Goal: Transaction & Acquisition: Purchase product/service

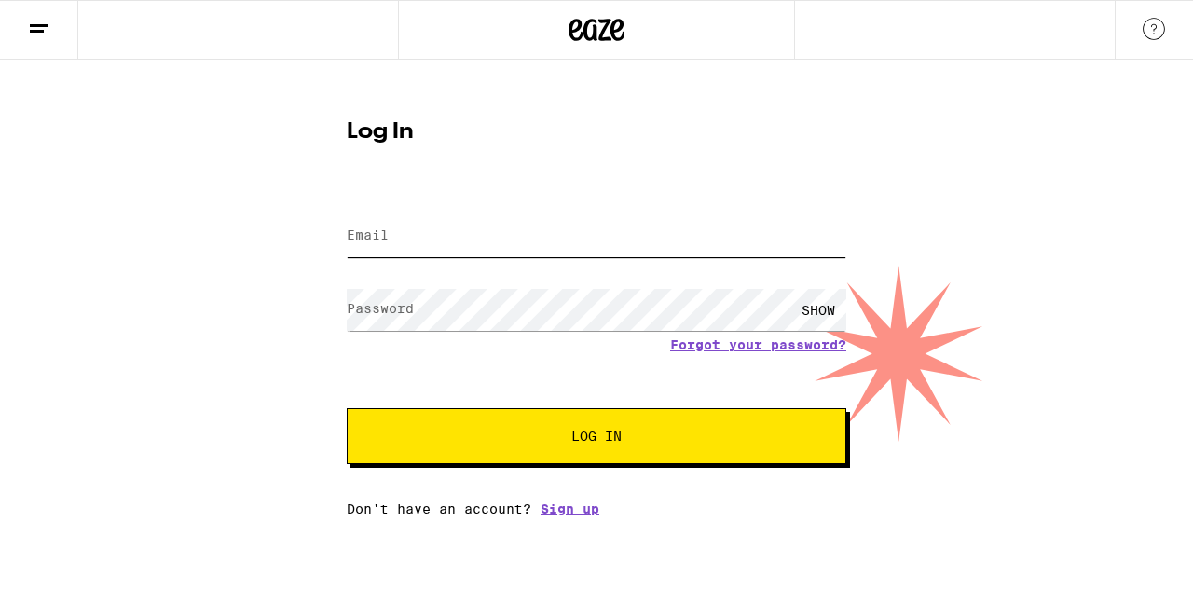
type input "[EMAIL_ADDRESS][DOMAIN_NAME]"
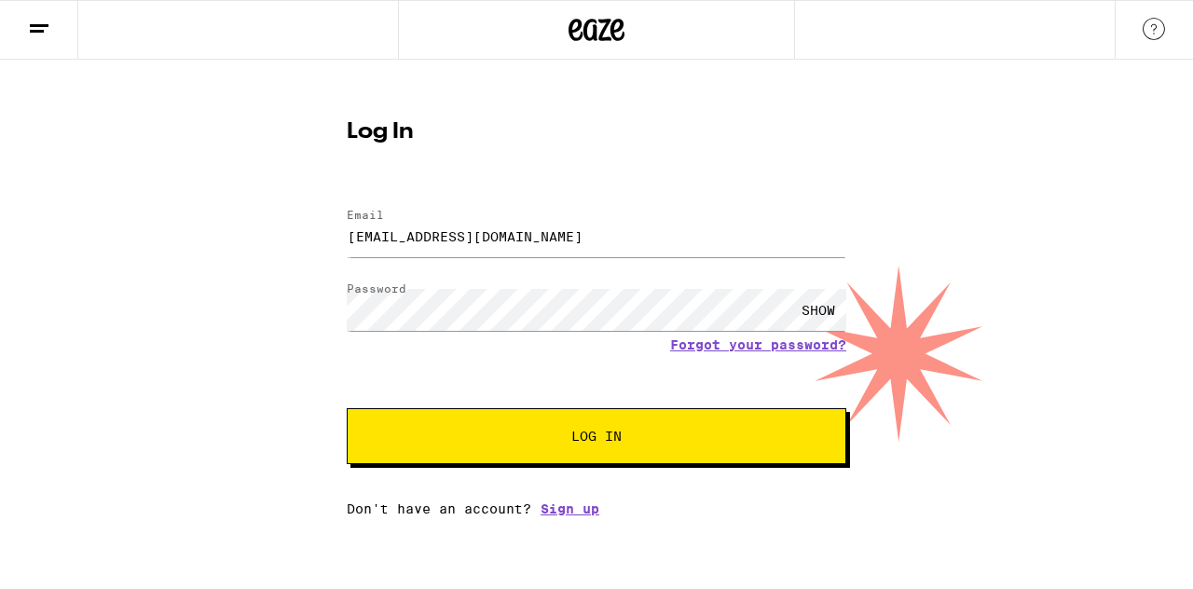
click at [539, 448] on button "Log In" at bounding box center [596, 436] width 499 height 56
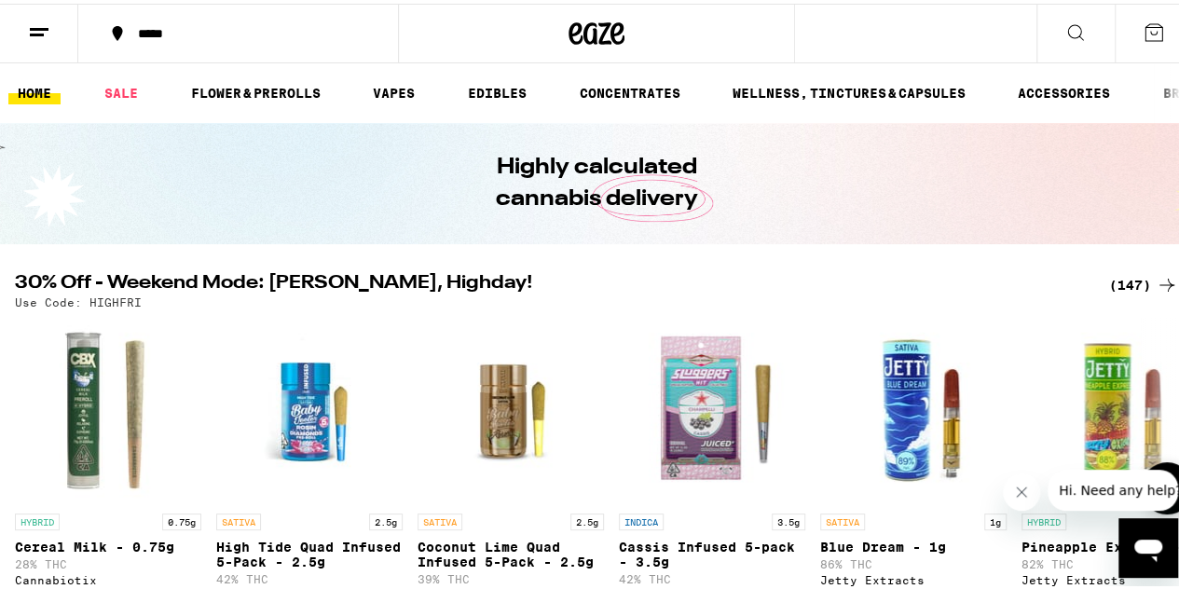
scroll to position [110, 0]
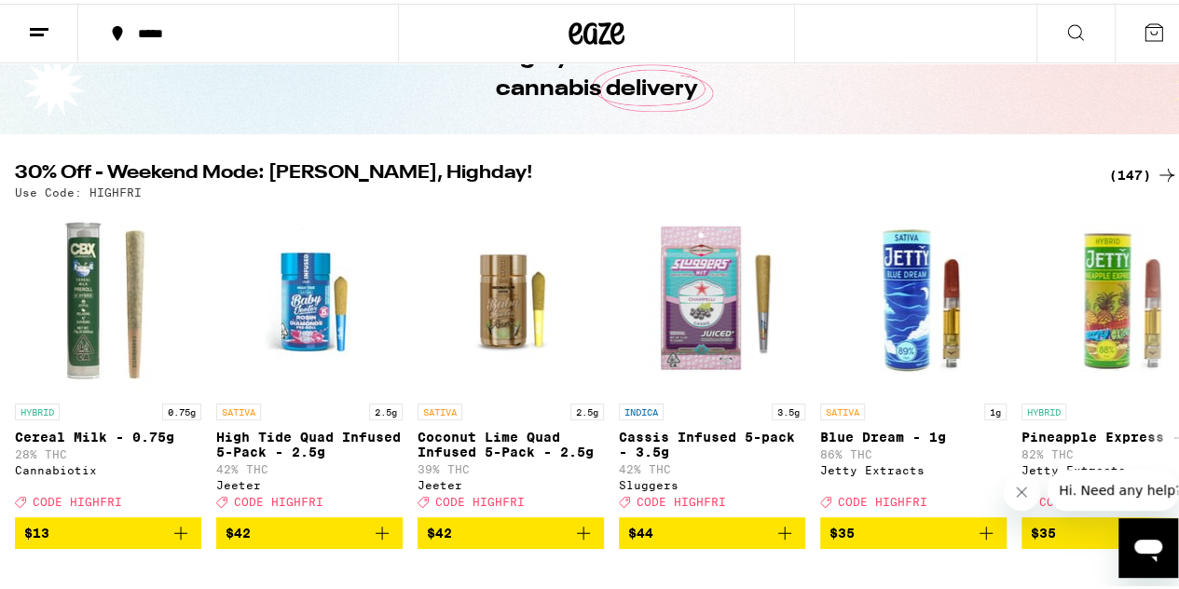
click at [1025, 485] on icon "Close message from company" at bounding box center [1021, 491] width 15 height 15
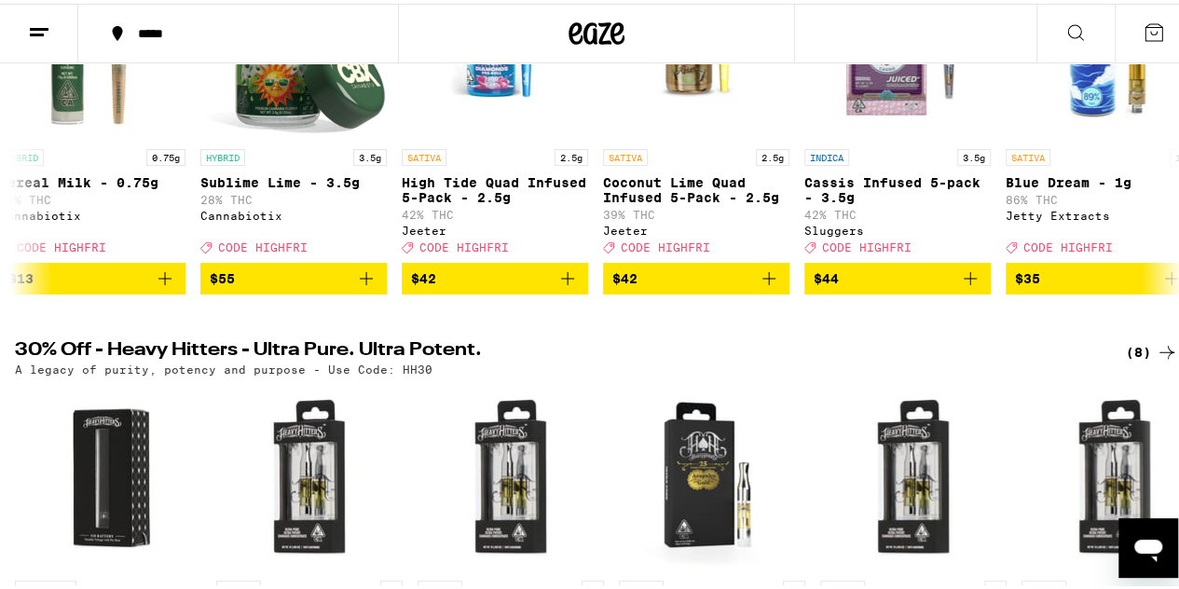
scroll to position [586, 0]
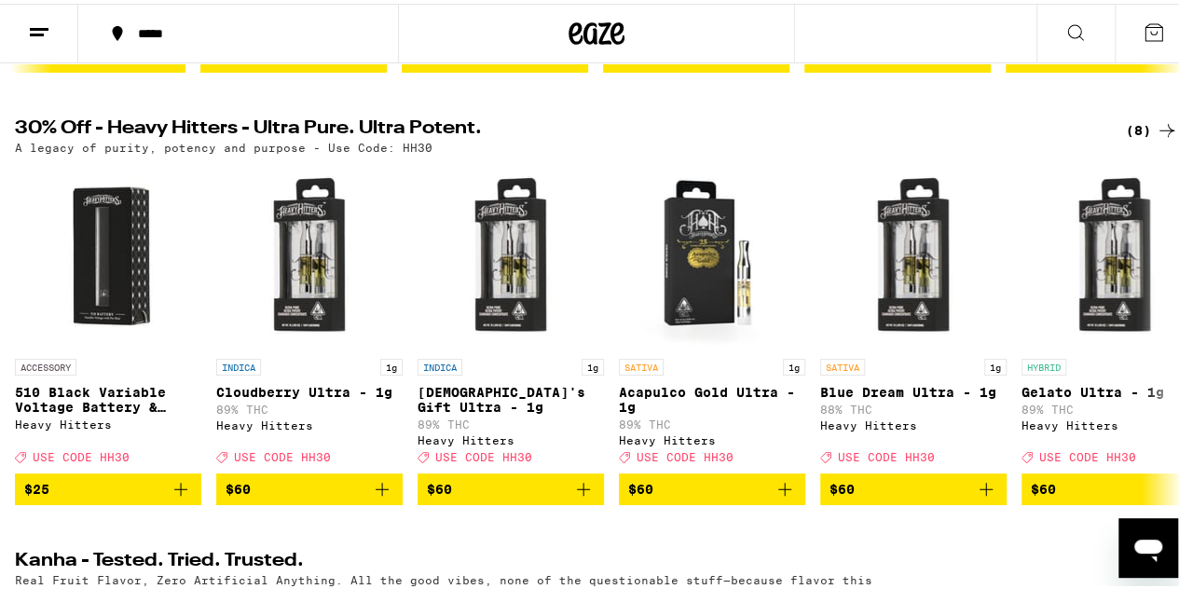
click at [1156, 137] on icon at bounding box center [1167, 127] width 22 height 22
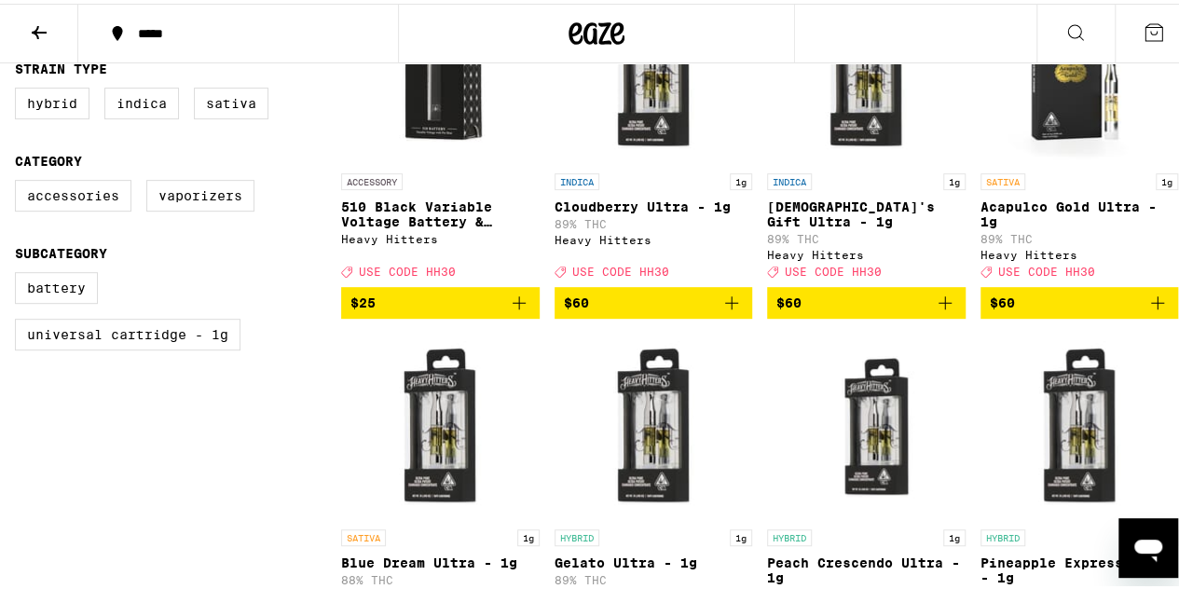
scroll to position [296, 0]
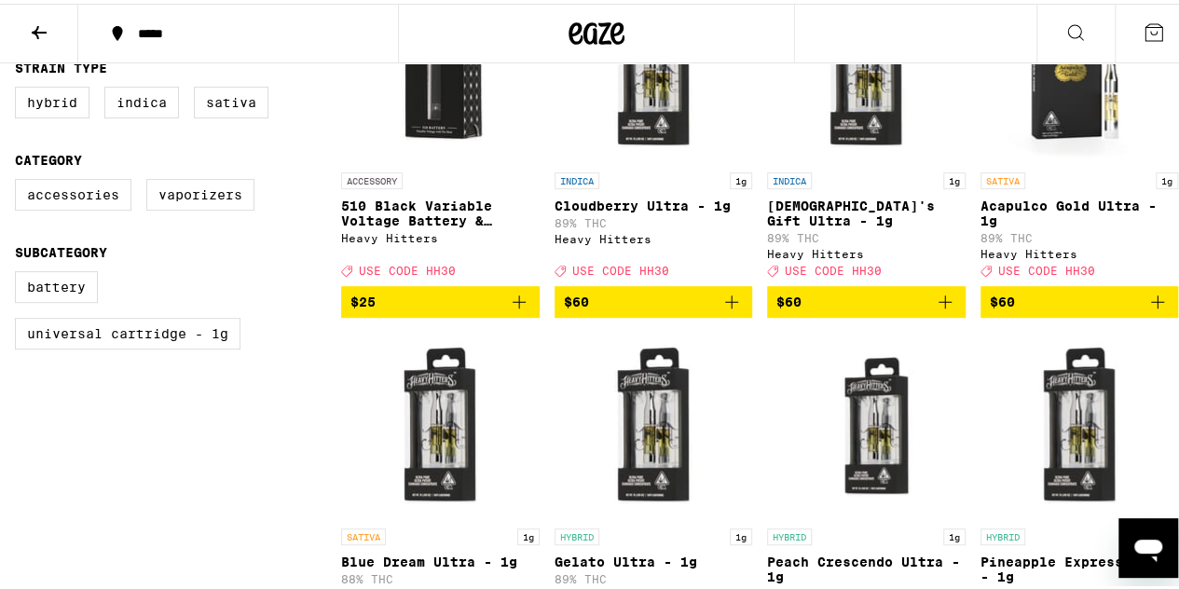
click at [1149, 309] on icon "Add to bag" at bounding box center [1157, 298] width 22 height 22
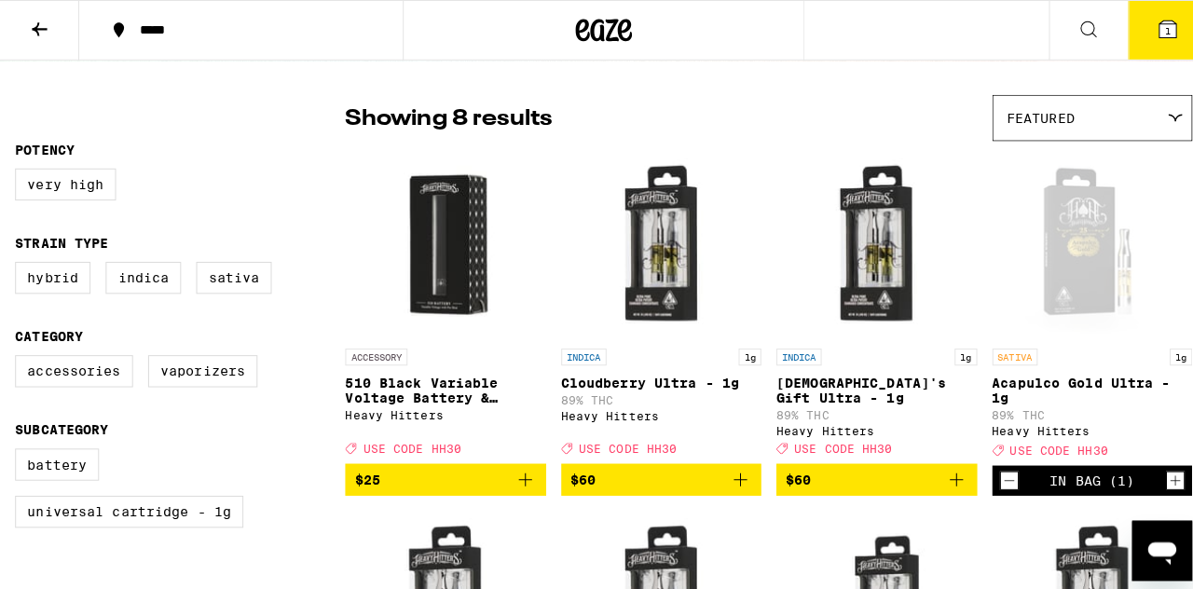
scroll to position [107, 0]
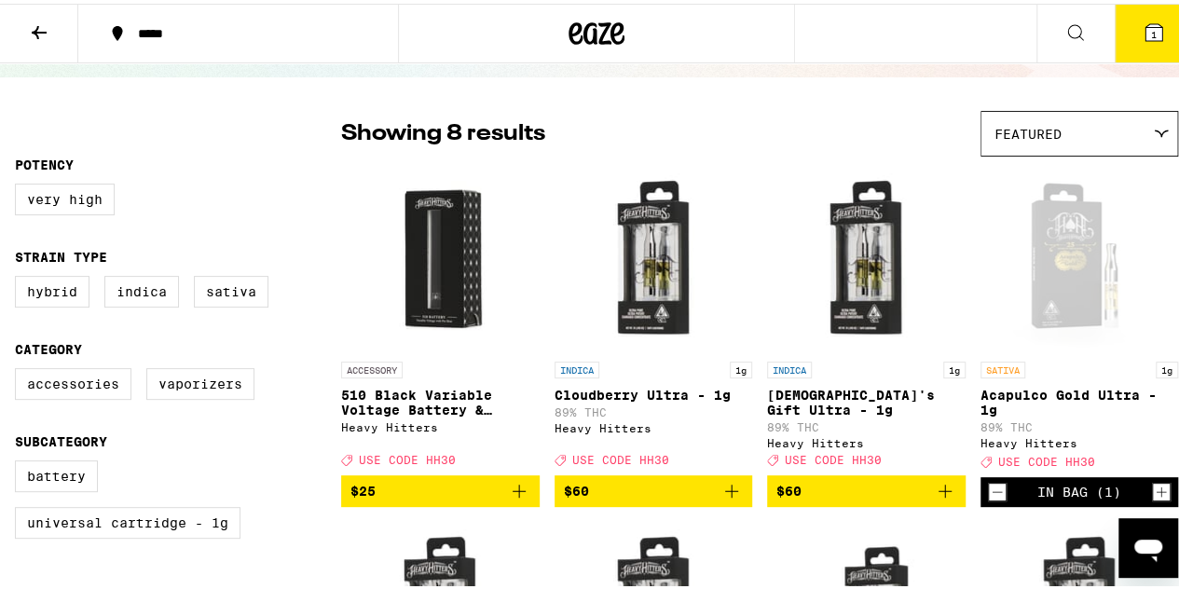
click at [1150, 22] on icon at bounding box center [1153, 29] width 22 height 22
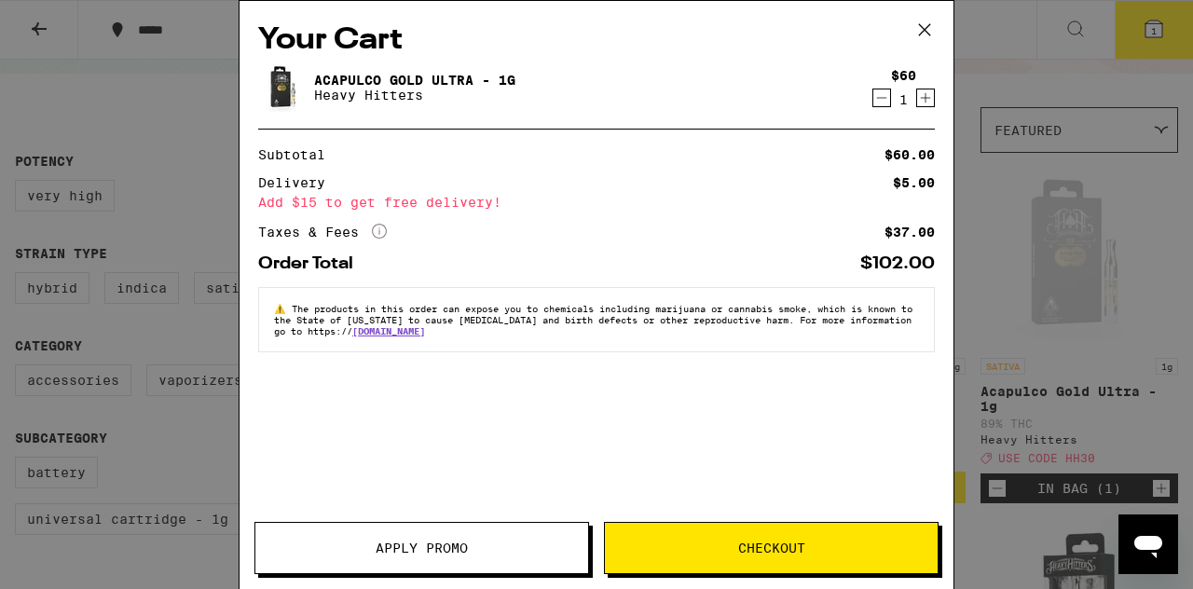
click at [507, 527] on button "Apply Promo" at bounding box center [421, 548] width 335 height 52
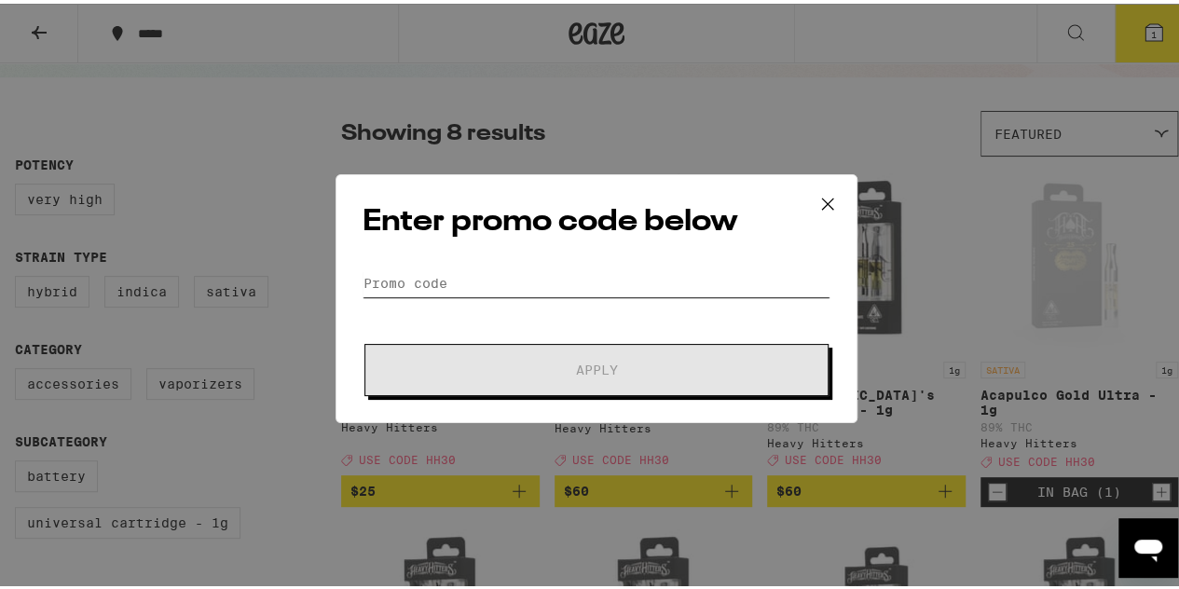
click at [518, 291] on input "Promo Code" at bounding box center [596, 280] width 468 height 28
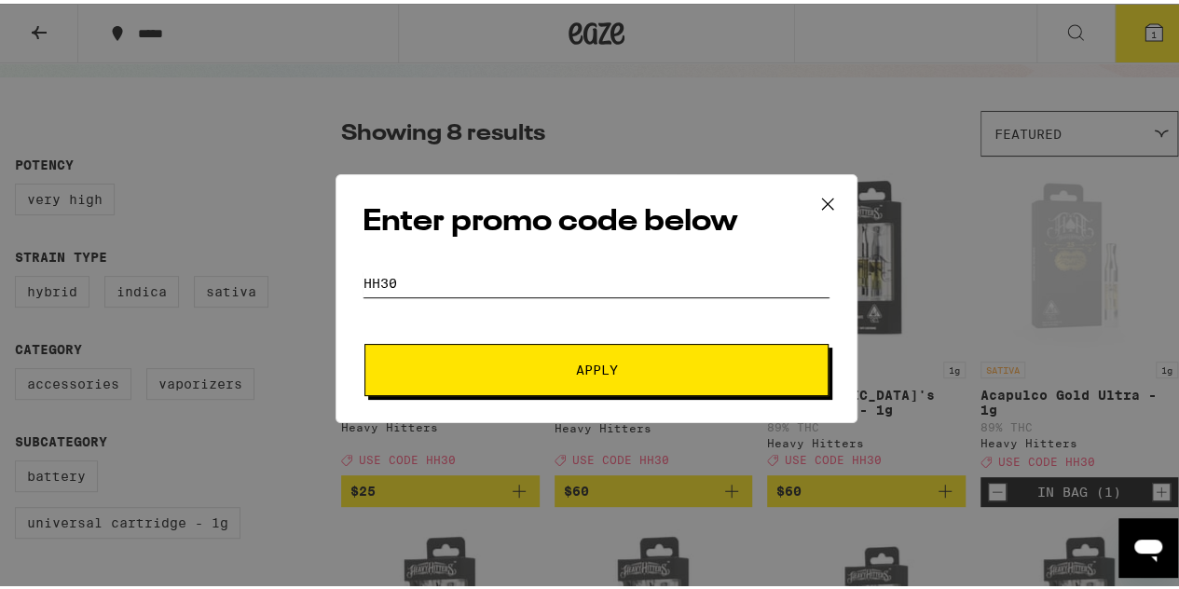
type input "HH30"
click at [522, 353] on button "Apply" at bounding box center [596, 366] width 464 height 52
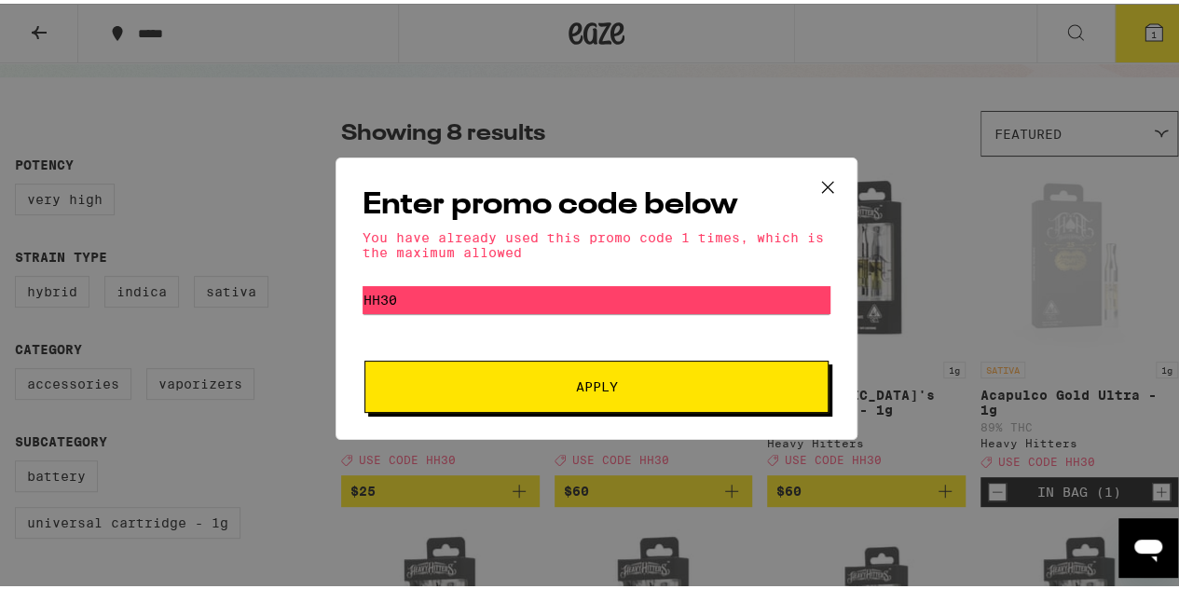
click at [814, 185] on icon at bounding box center [828, 184] width 28 height 28
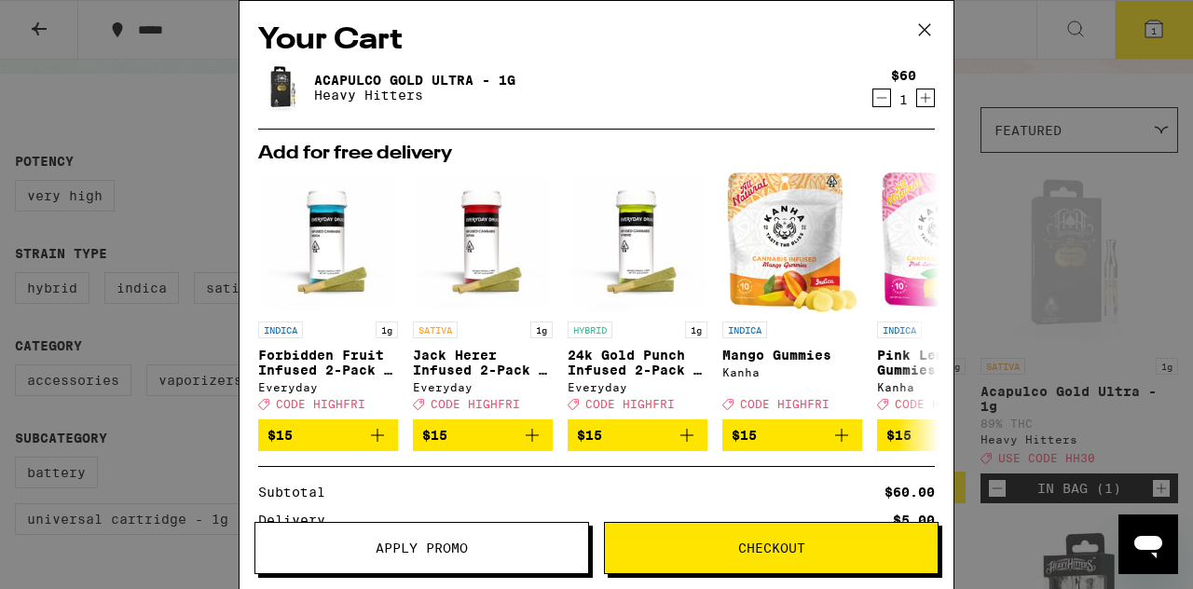
click at [783, 556] on button "Checkout" at bounding box center [771, 548] width 335 height 52
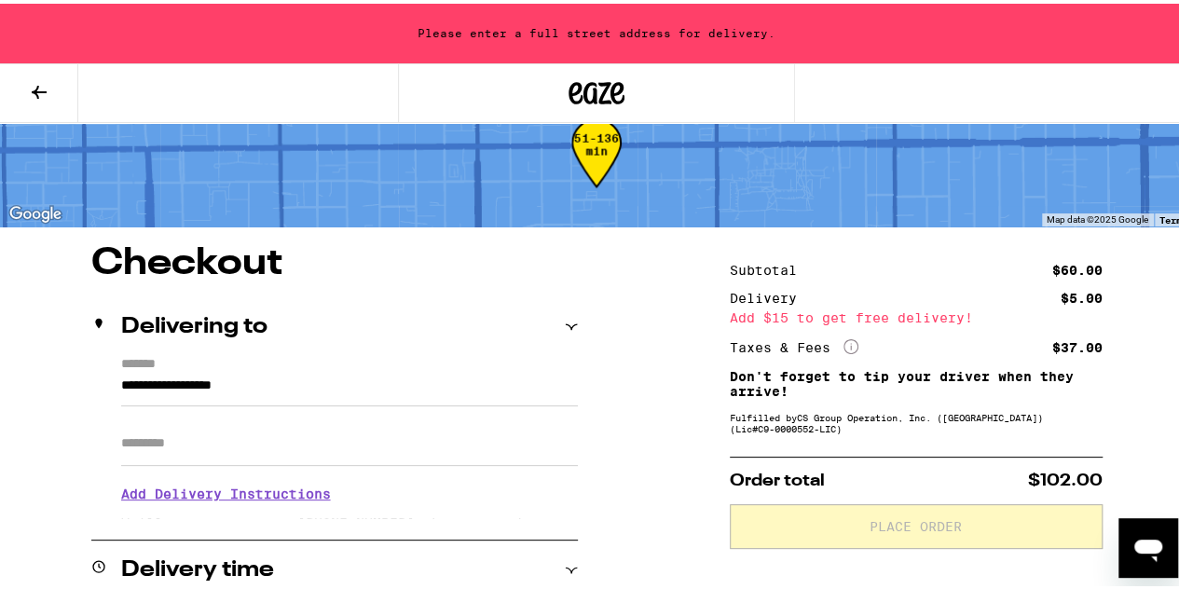
scroll to position [39, 0]
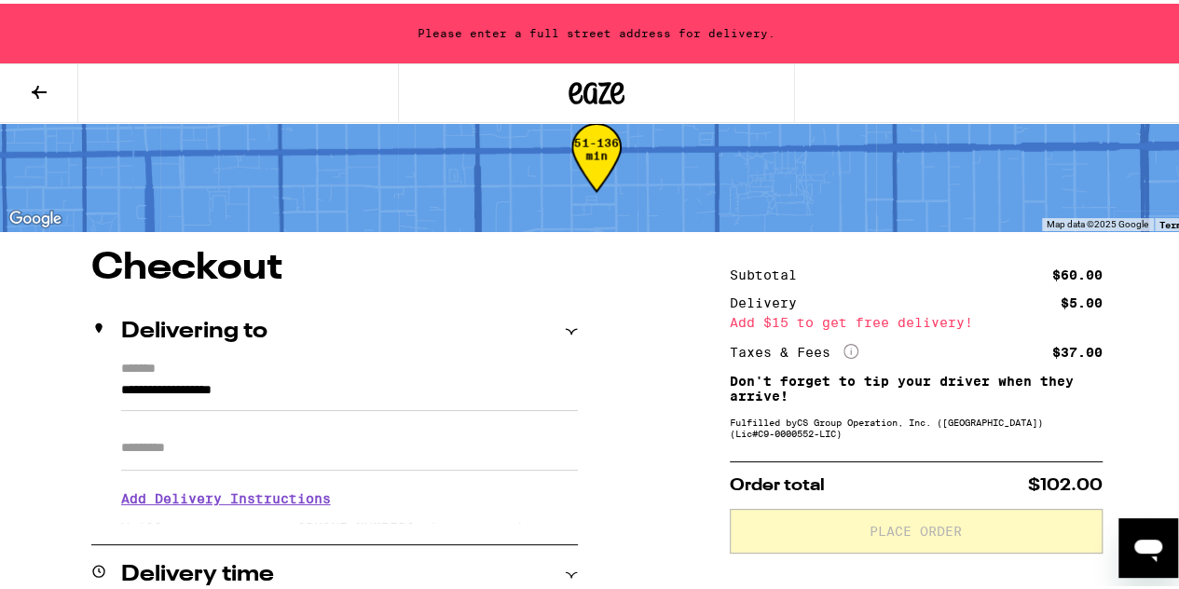
click at [320, 382] on input "**********" at bounding box center [349, 392] width 457 height 32
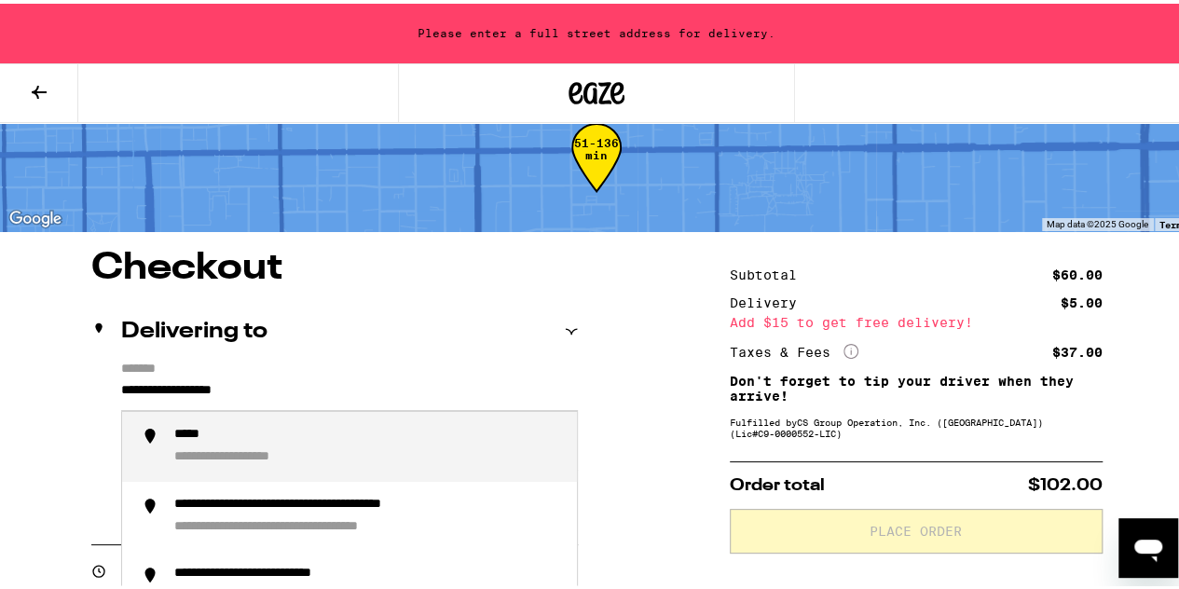
click at [320, 382] on input "**********" at bounding box center [349, 392] width 457 height 32
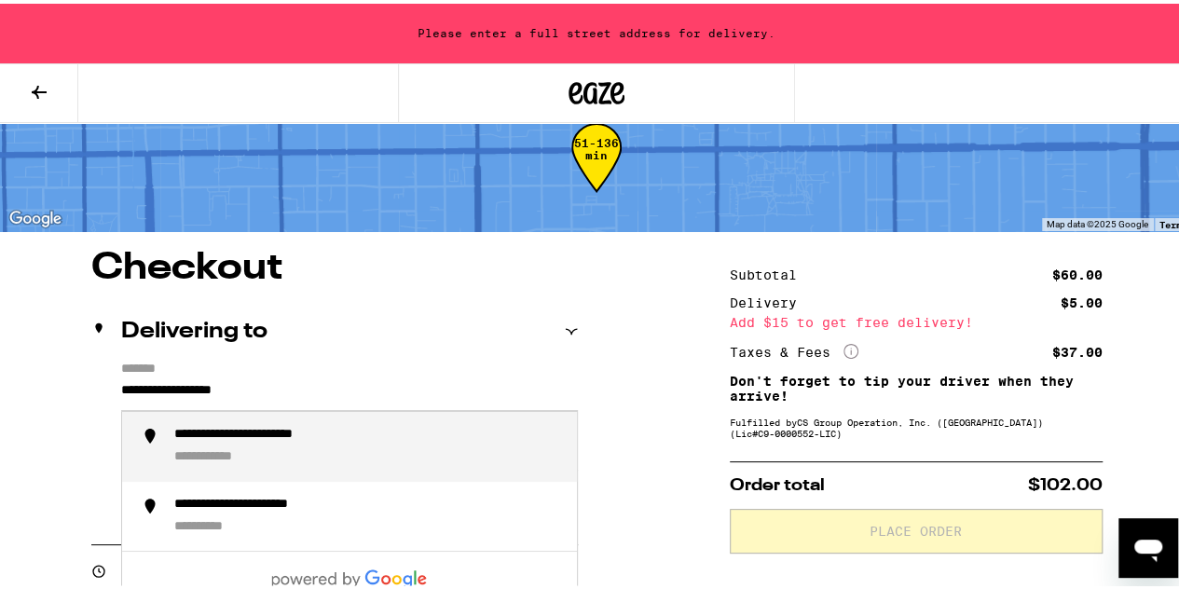
type input "**********"
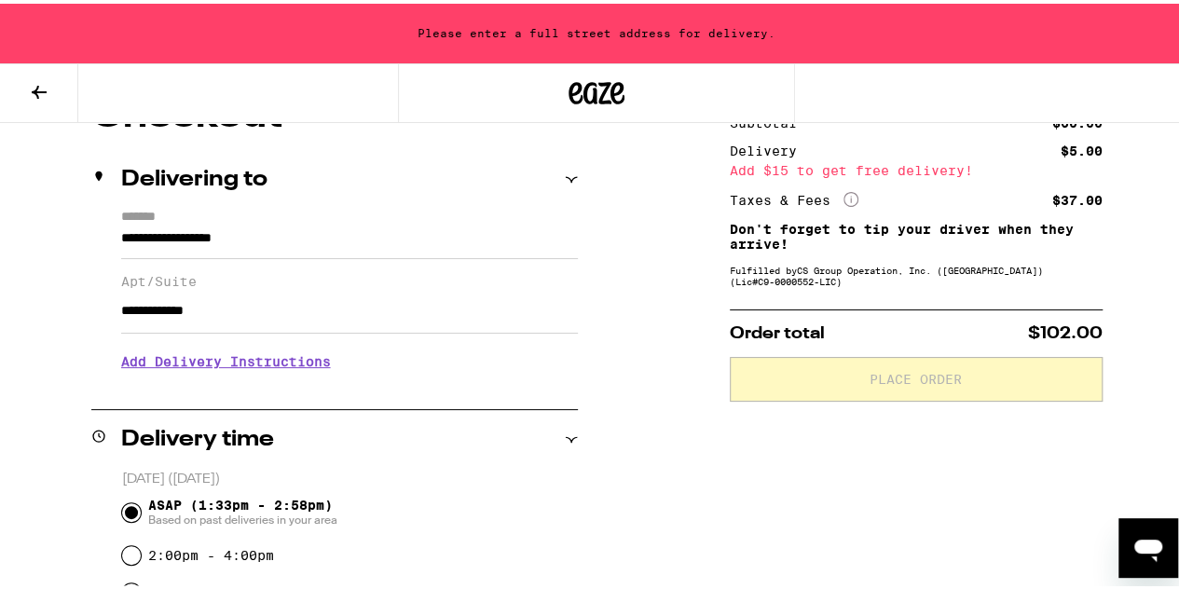
scroll to position [198, 0]
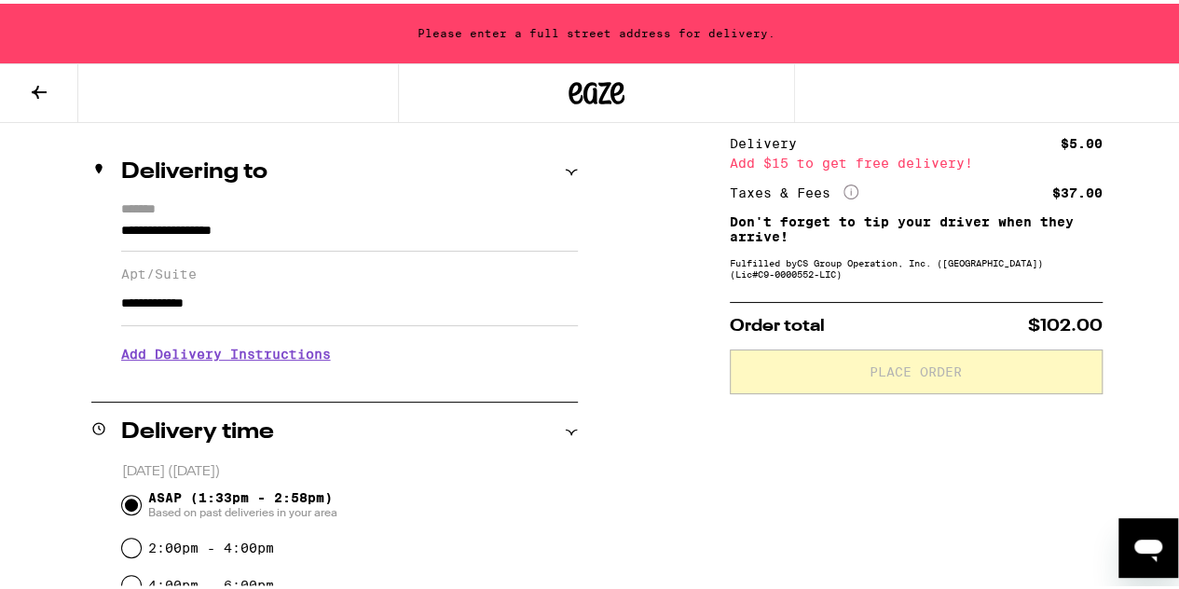
type input "**********"
click at [209, 353] on h3 "Add Delivery Instructions" at bounding box center [349, 350] width 457 height 43
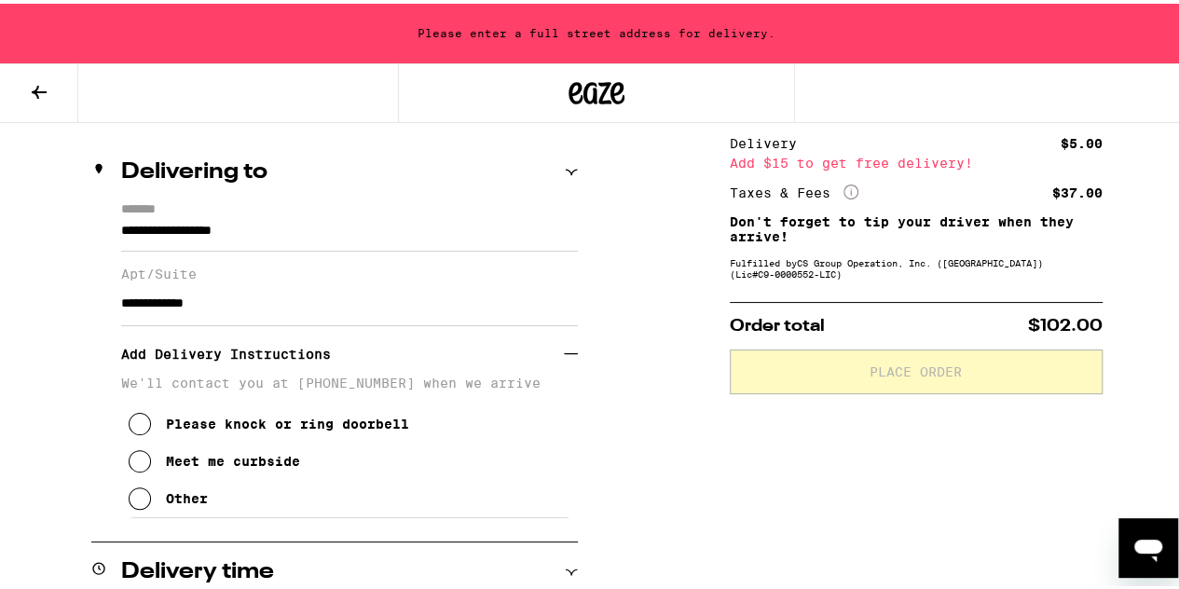
click at [130, 506] on icon at bounding box center [140, 495] width 22 height 22
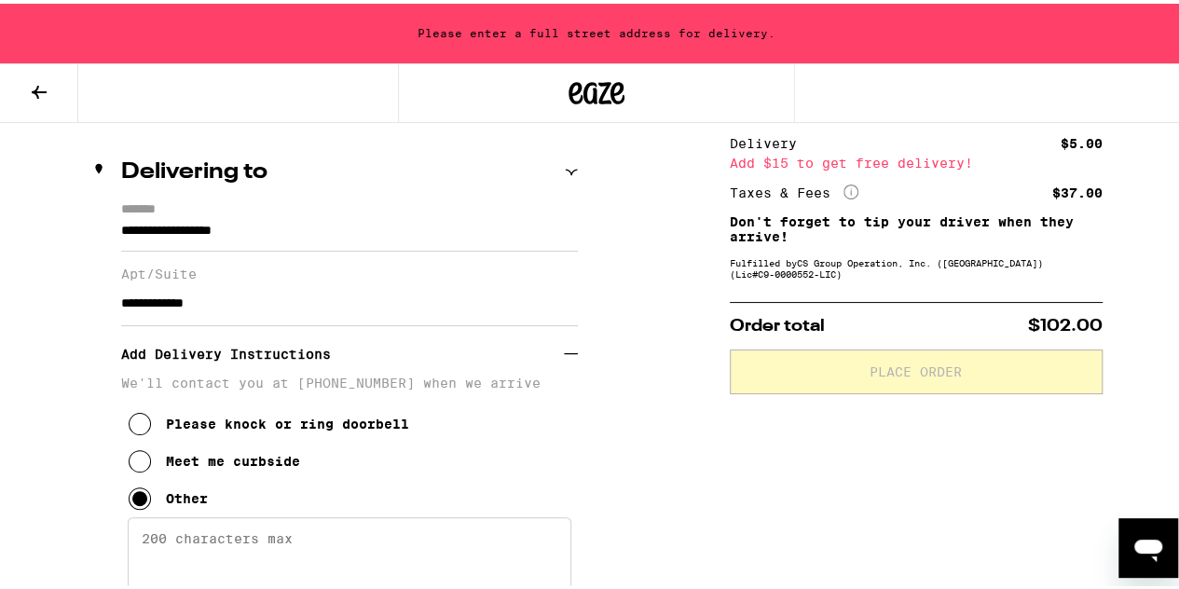
scroll to position [286, 0]
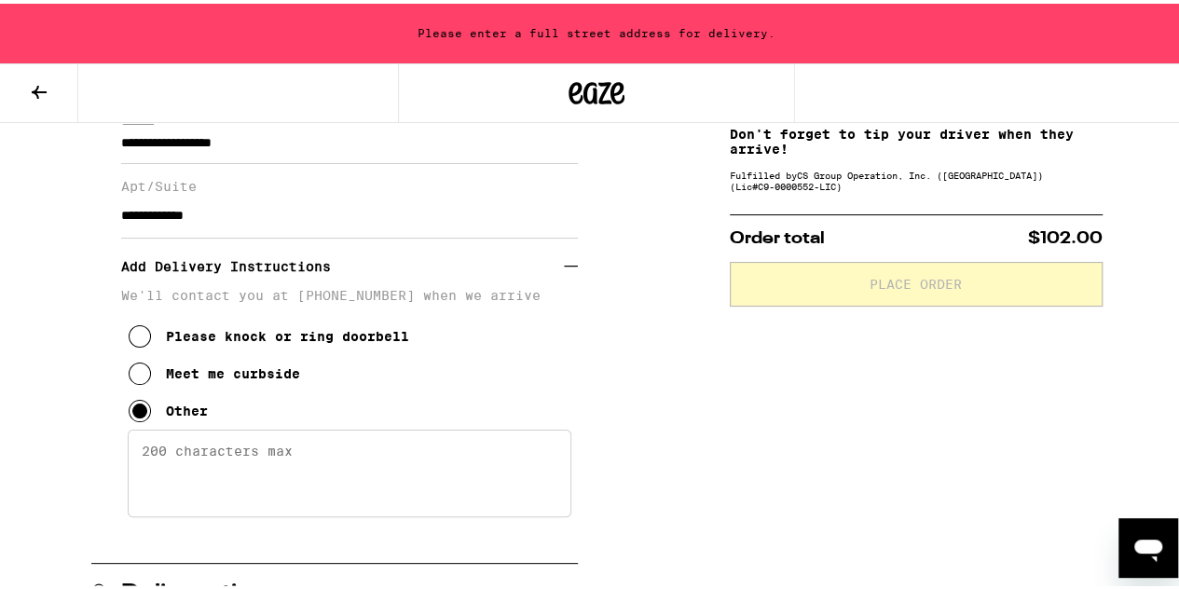
drag, startPoint x: 242, startPoint y: 435, endPoint x: 226, endPoint y: 459, distance: 28.9
click at [226, 459] on div "We'll contact you at [PHONE_NUMBER] when we arrive Please knock or ring doorbel…" at bounding box center [349, 400] width 457 height 232
click at [226, 459] on textarea "Enter any other delivery instructions you want driver to know" at bounding box center [350, 470] width 444 height 88
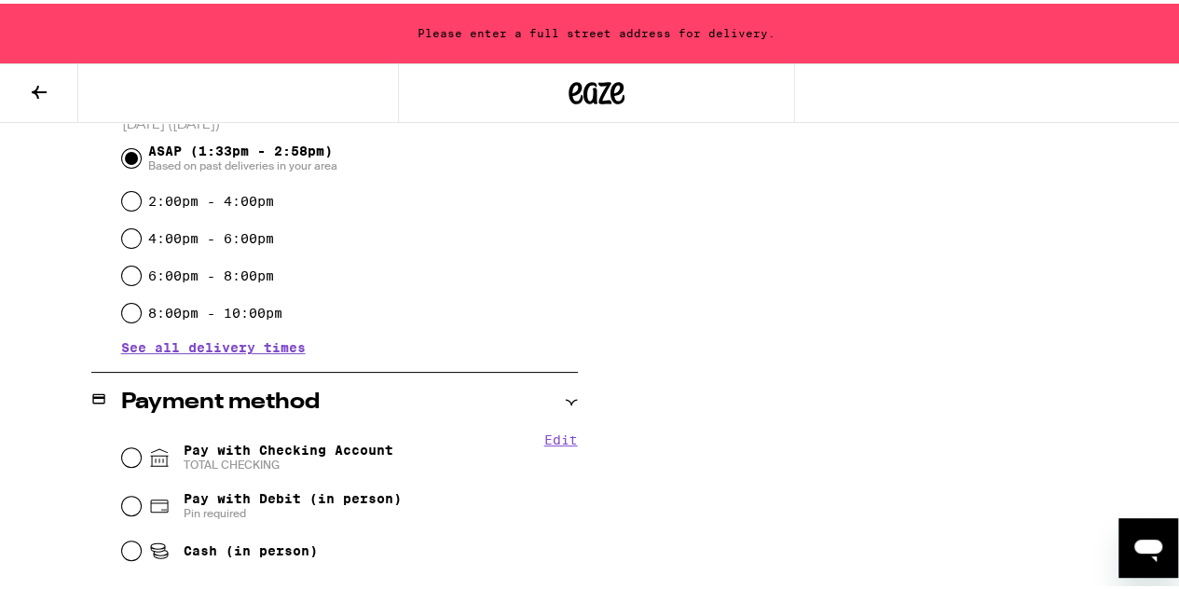
scroll to position [921, 0]
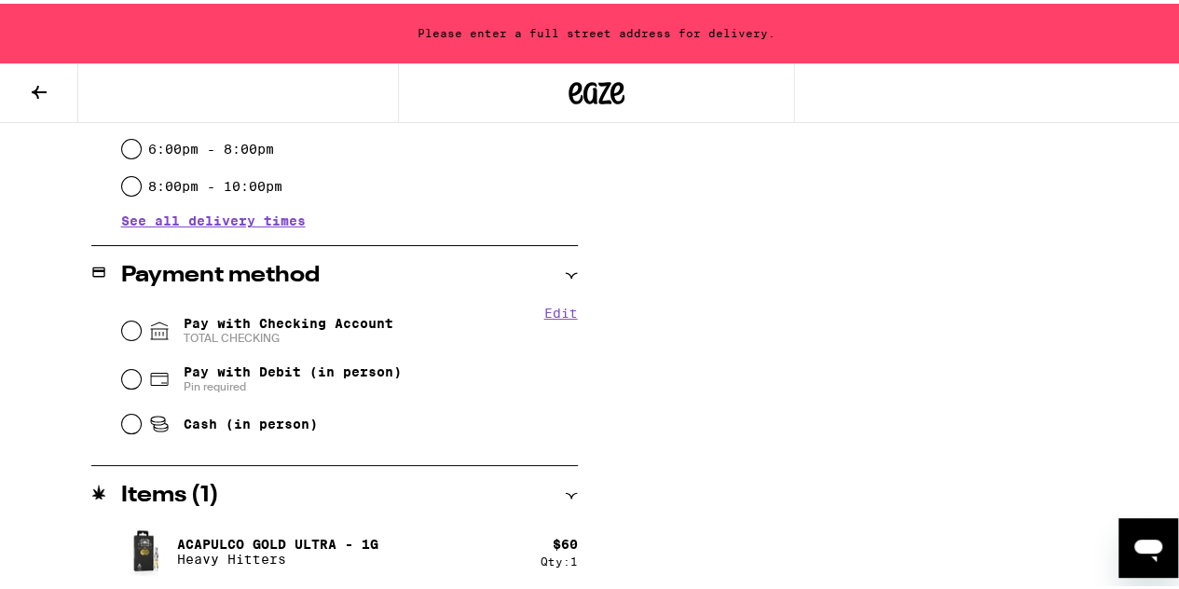
type textarea "Please input Unit 312 at the front entrance terminal I will let you in. My unit…"
click at [130, 322] on input "Pay with Checking Account TOTAL CHECKING" at bounding box center [131, 327] width 19 height 19
radio input "true"
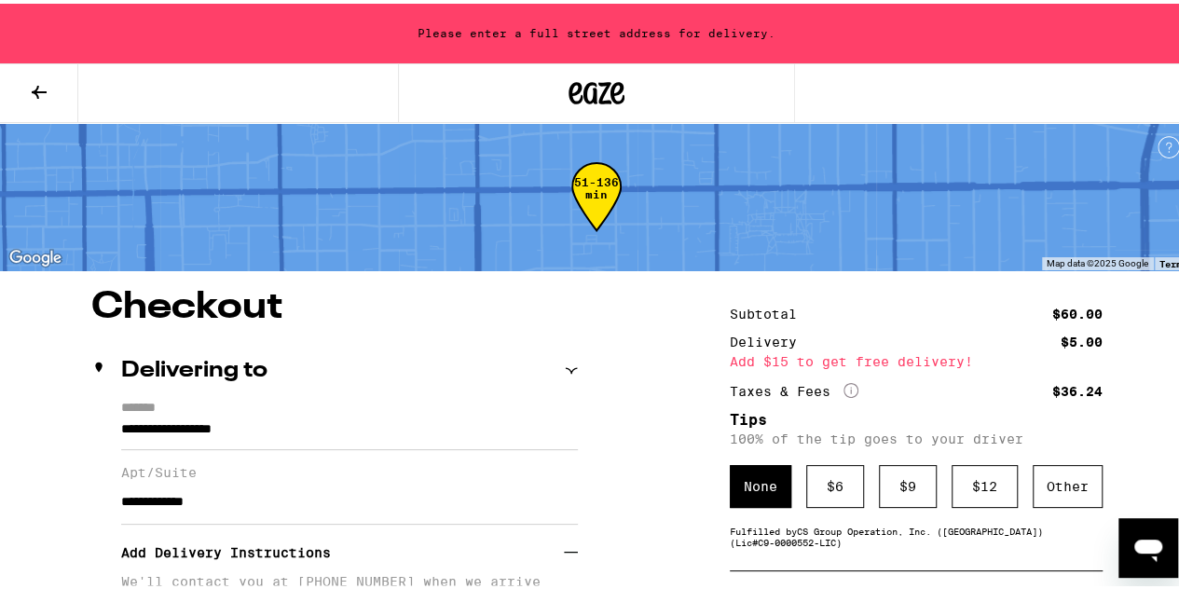
scroll to position [128, 0]
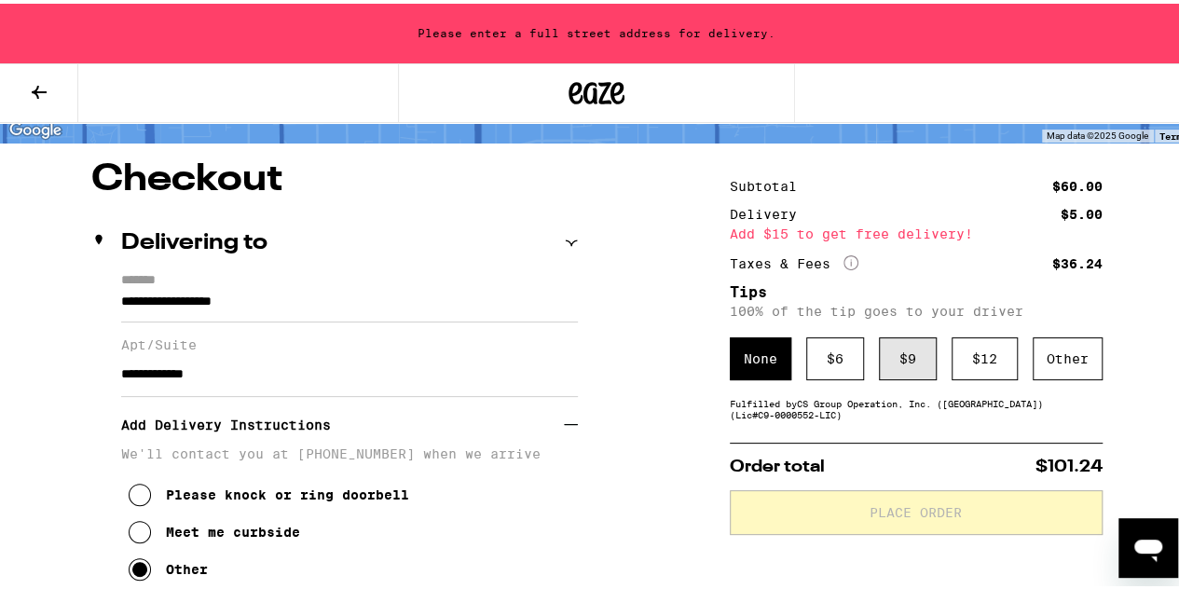
click at [887, 366] on div "$ 9" at bounding box center [908, 355] width 58 height 43
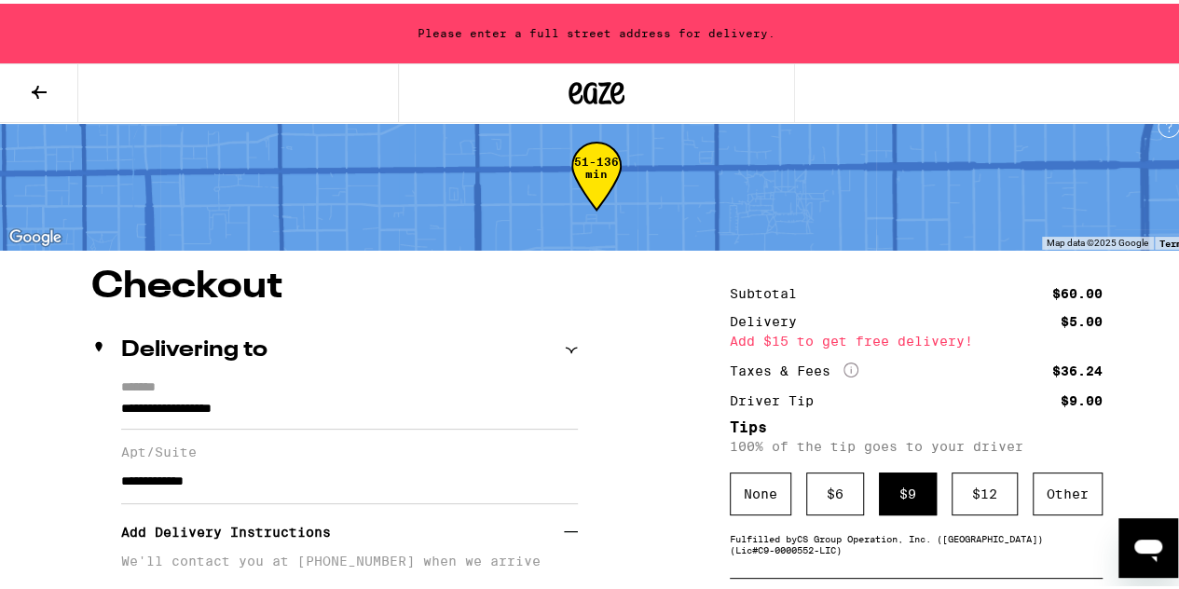
scroll to position [18, 0]
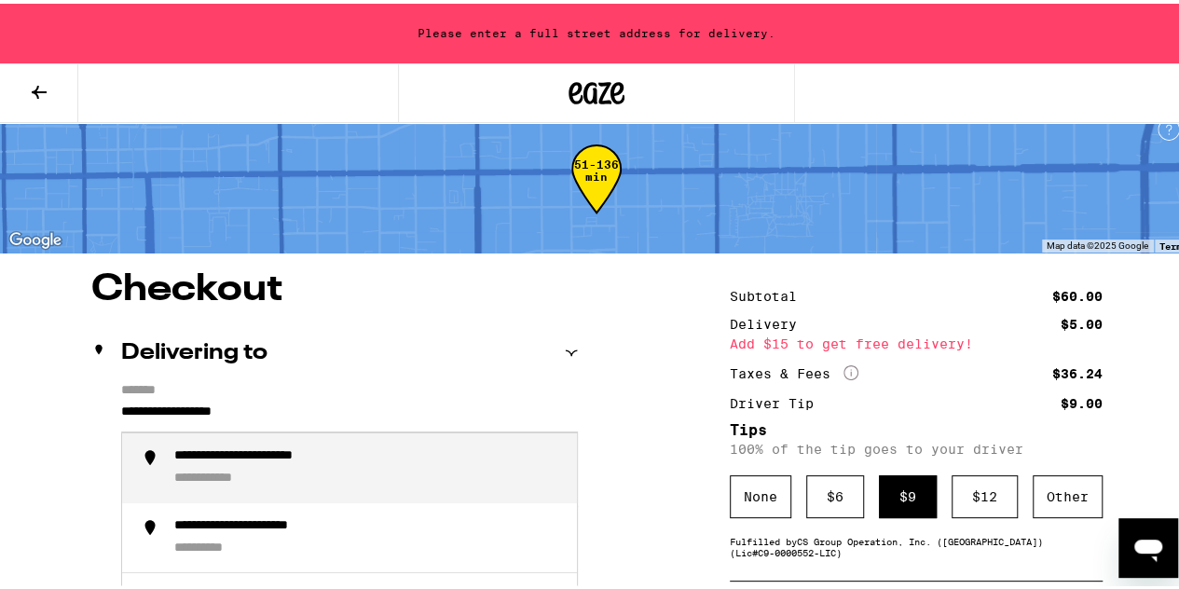
click at [440, 410] on input "**********" at bounding box center [349, 413] width 457 height 32
click at [372, 449] on div "**********" at bounding box center [279, 454] width 211 height 18
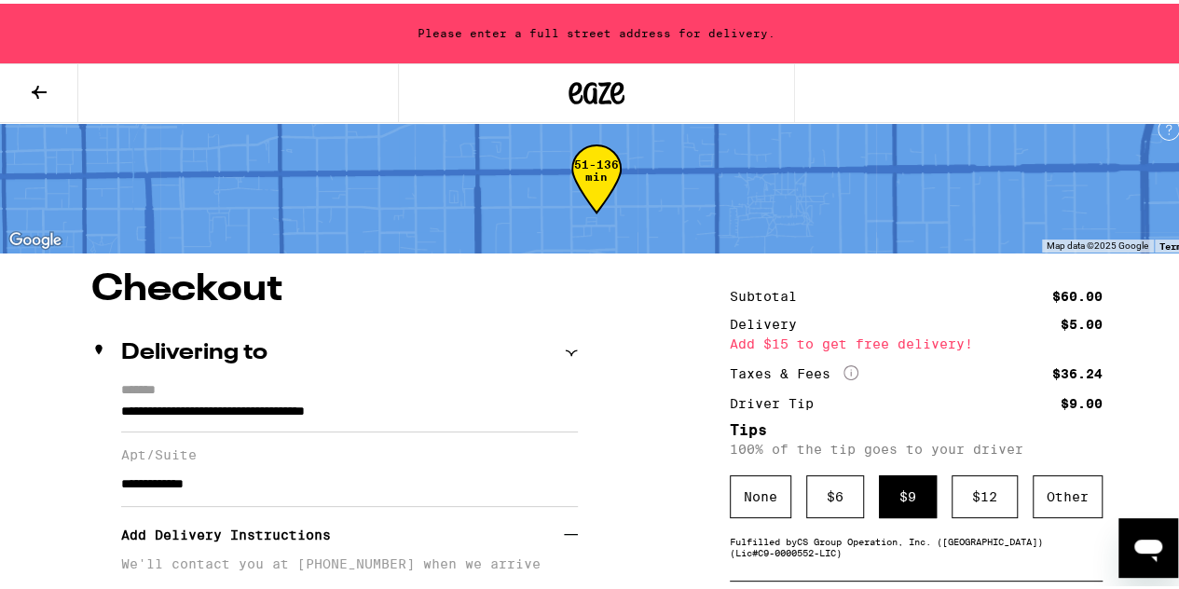
type input "**********"
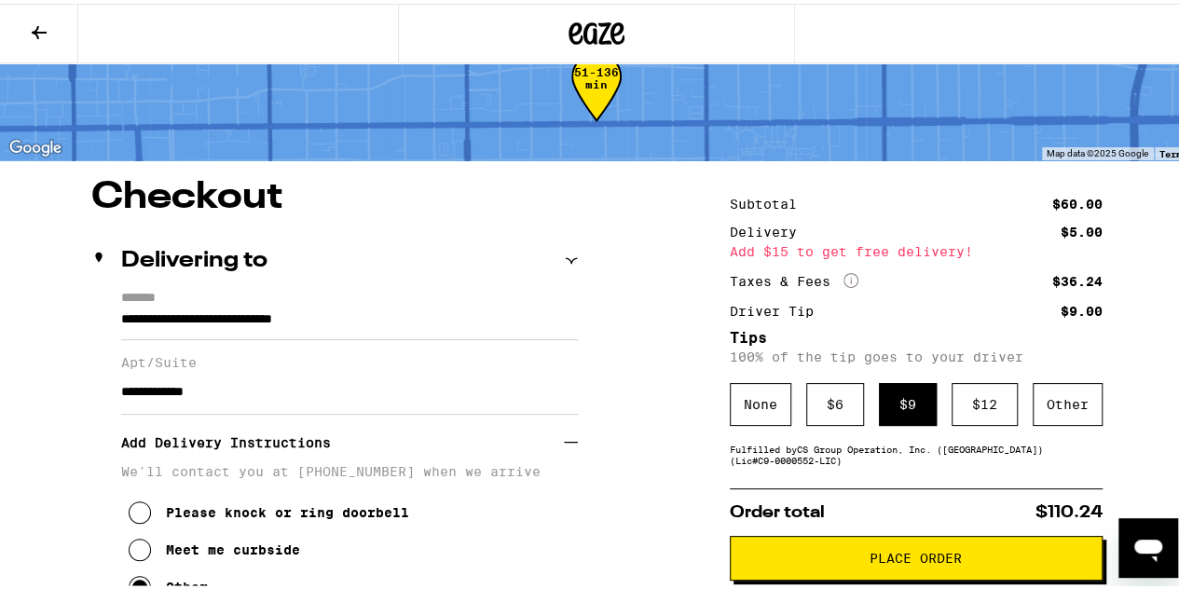
scroll to position [55, 0]
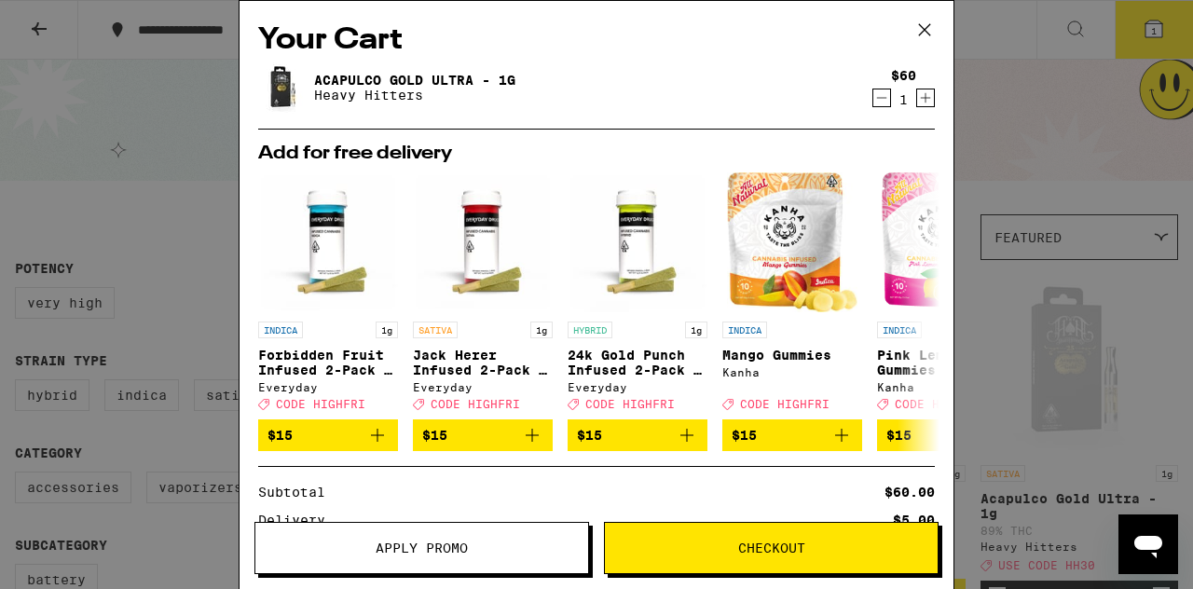
click at [934, 38] on icon at bounding box center [924, 30] width 28 height 28
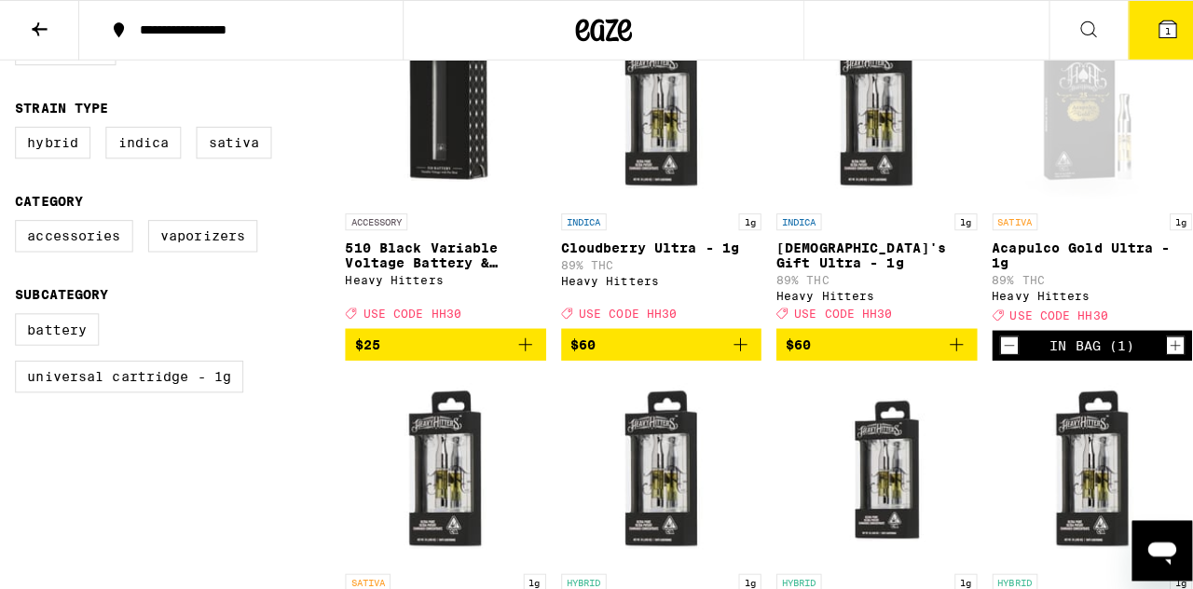
scroll to position [255, 0]
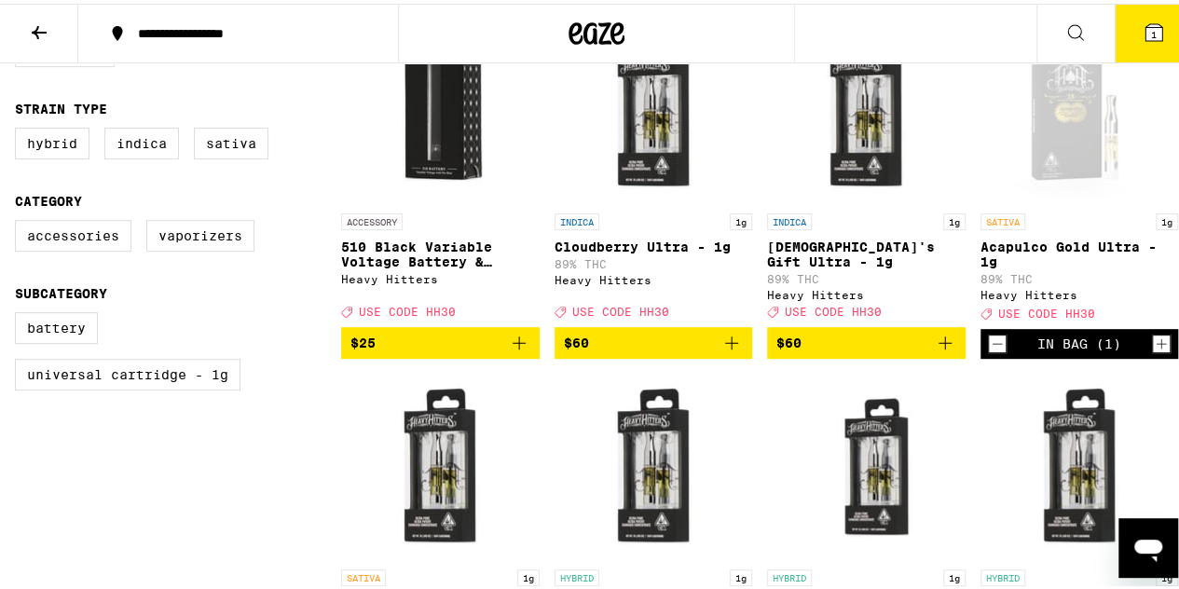
click at [1145, 24] on icon at bounding box center [1153, 29] width 17 height 17
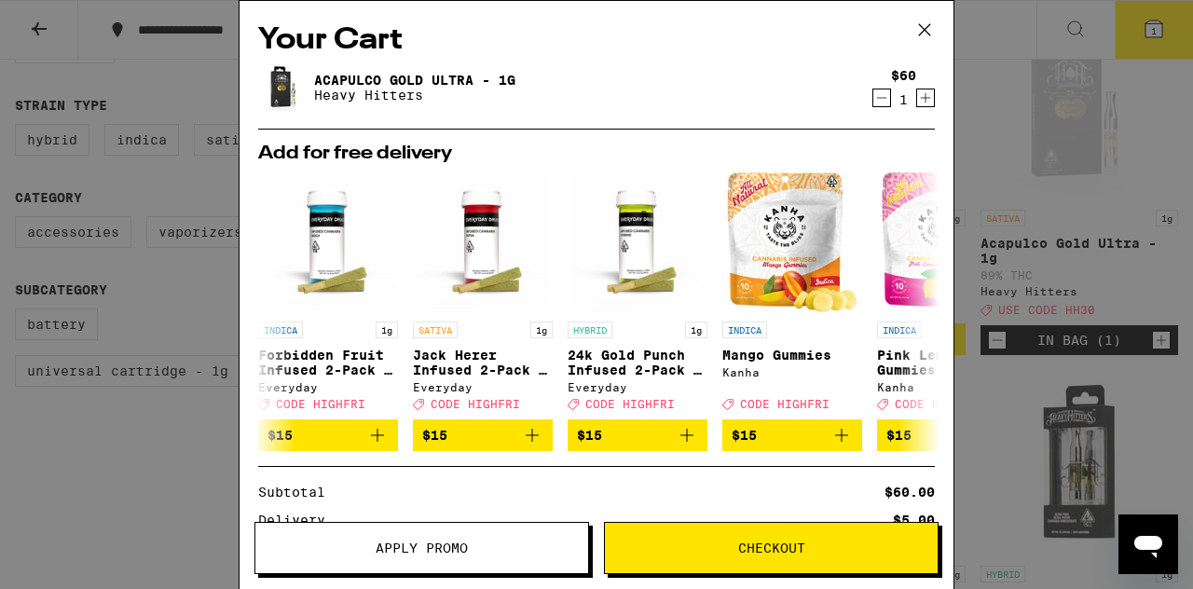
click at [805, 547] on span "Checkout" at bounding box center [771, 547] width 333 height 13
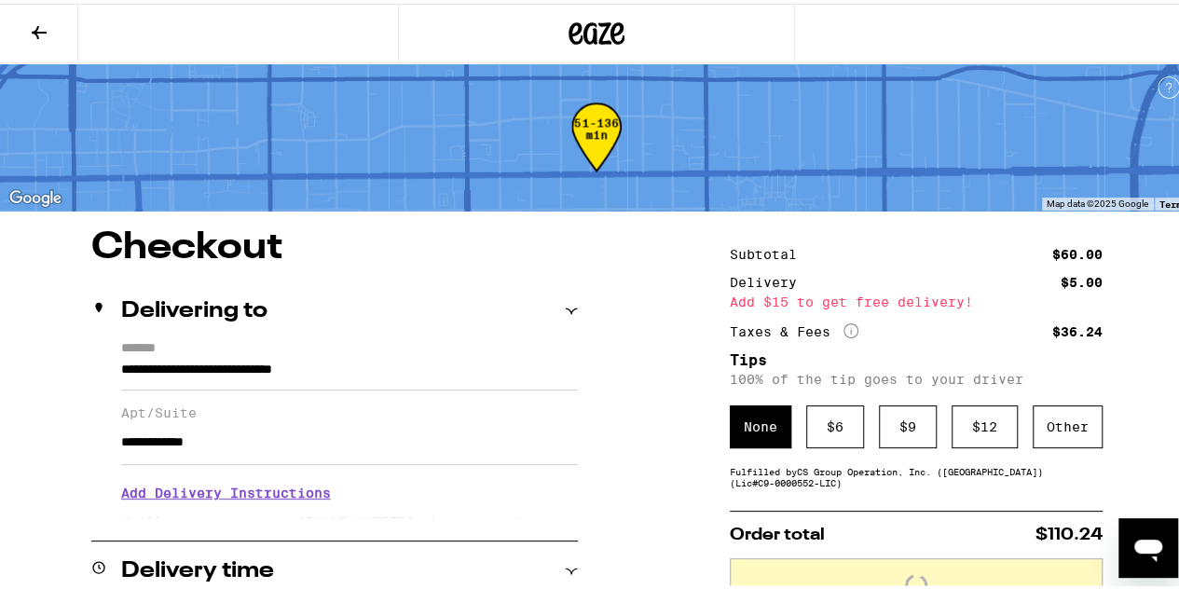
scroll to position [123, 0]
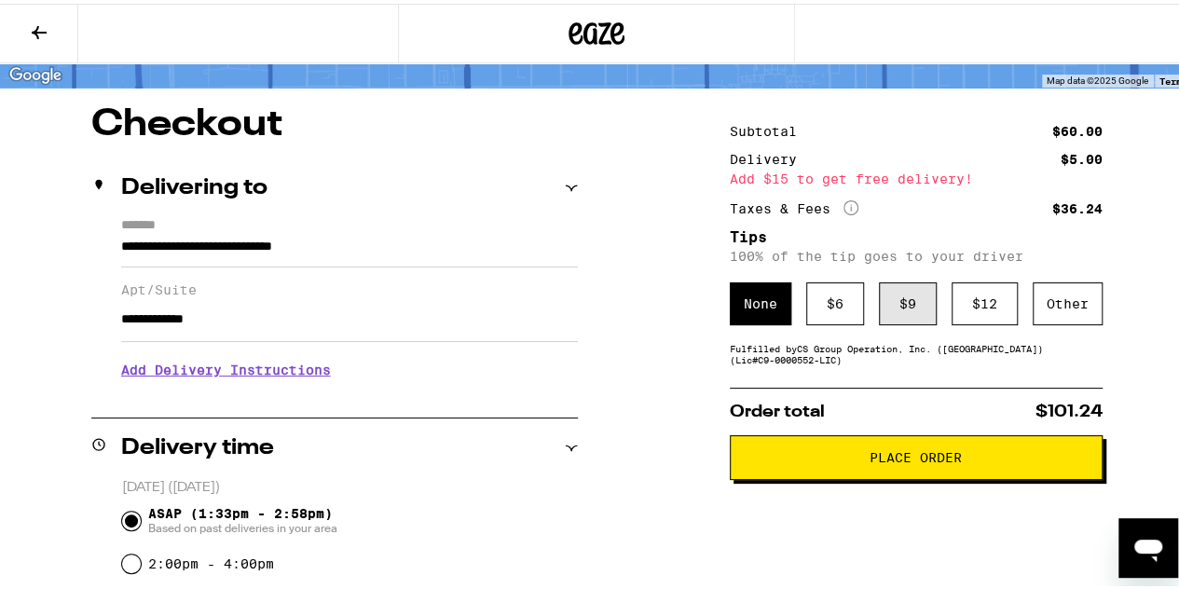
click at [879, 316] on div "$ 9" at bounding box center [908, 300] width 58 height 43
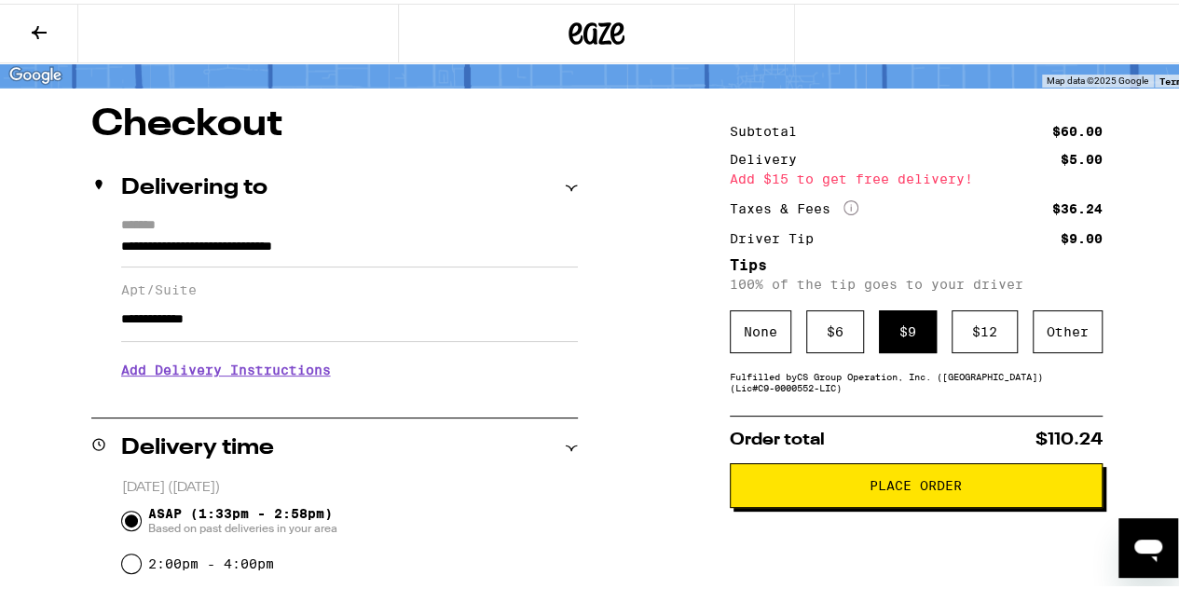
click at [877, 488] on span "Place Order" at bounding box center [915, 481] width 92 height 13
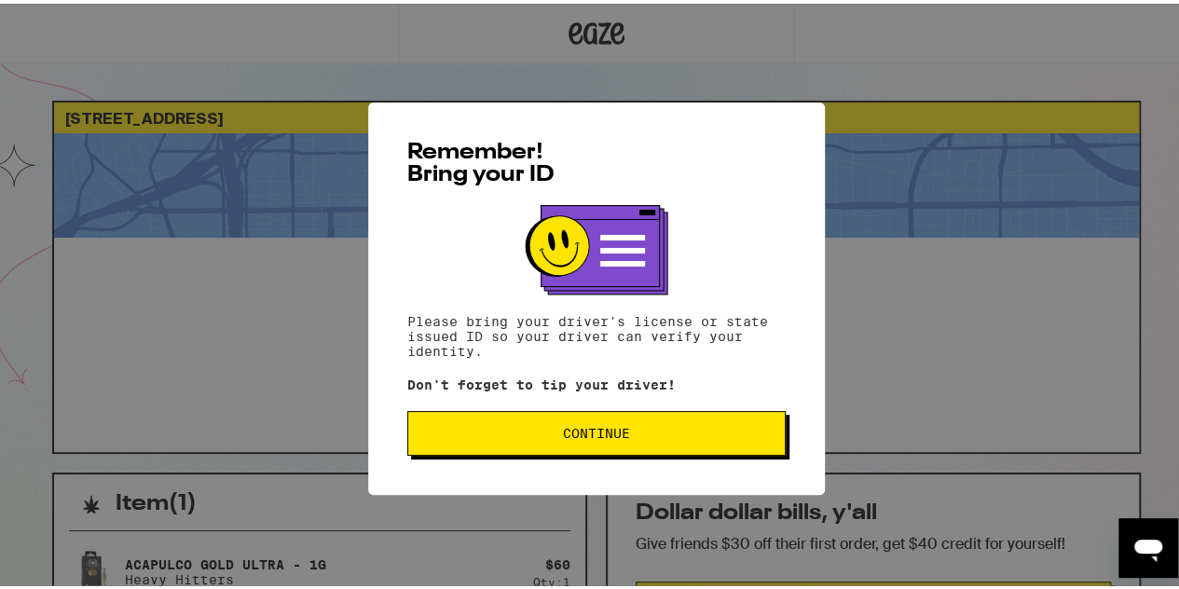
click at [596, 429] on span "Continue" at bounding box center [596, 429] width 67 height 13
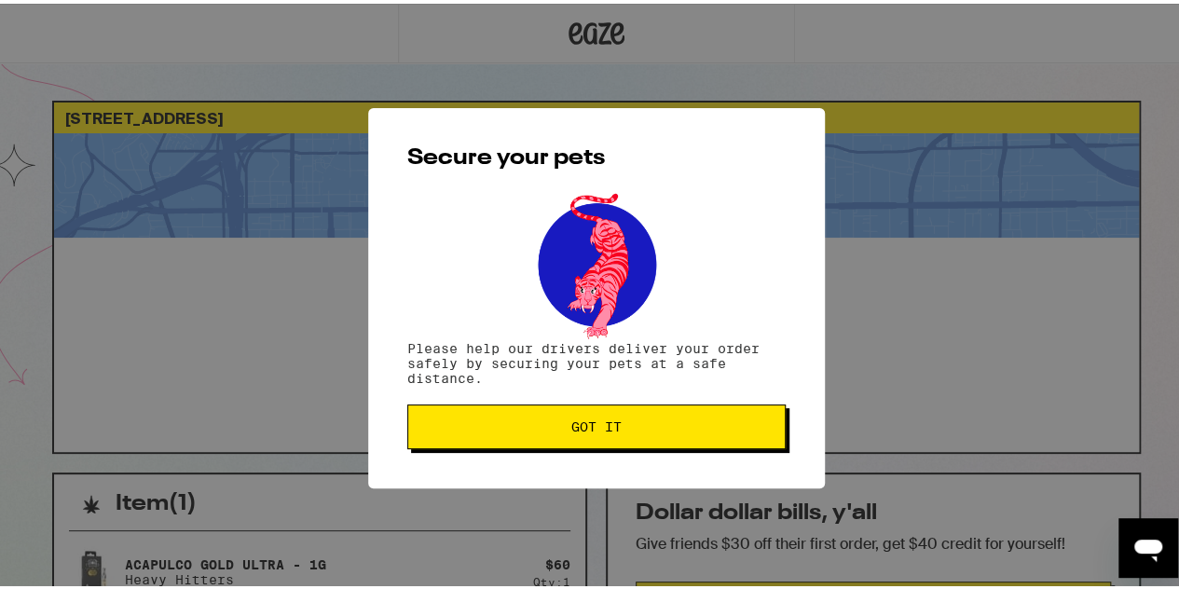
click at [554, 422] on span "Got it" at bounding box center [596, 423] width 347 height 13
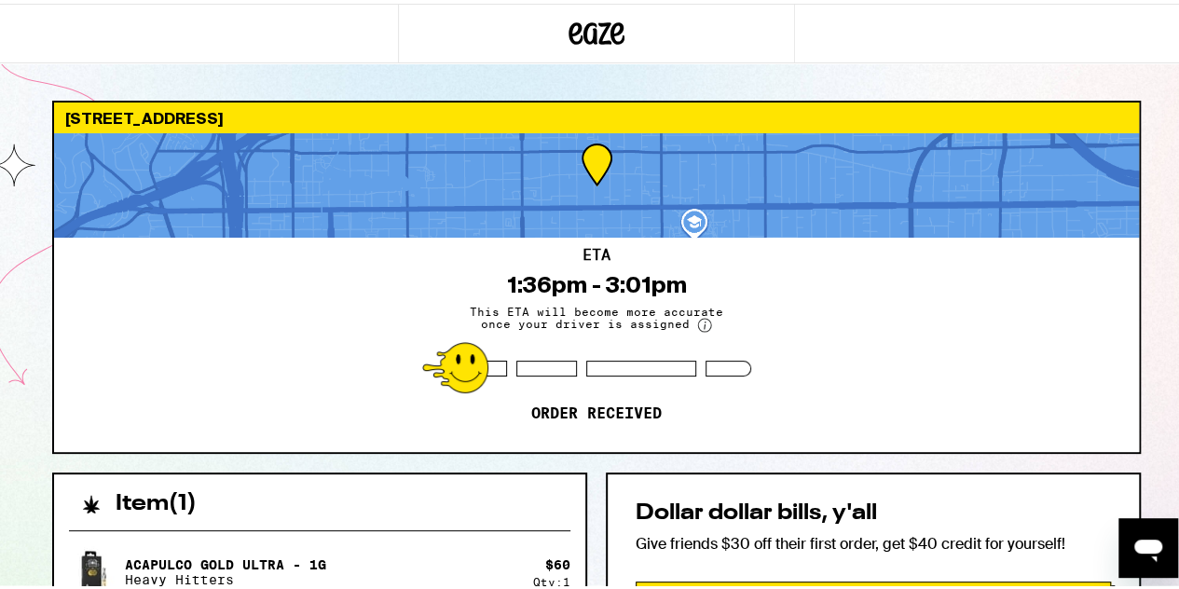
click at [559, 364] on div at bounding box center [546, 365] width 61 height 16
click at [583, 377] on div "ETA 1:36pm - 3:01pm This ETA will become more accurate once your driver is assi…" at bounding box center [596, 341] width 1085 height 214
